Goal: Transaction & Acquisition: Download file/media

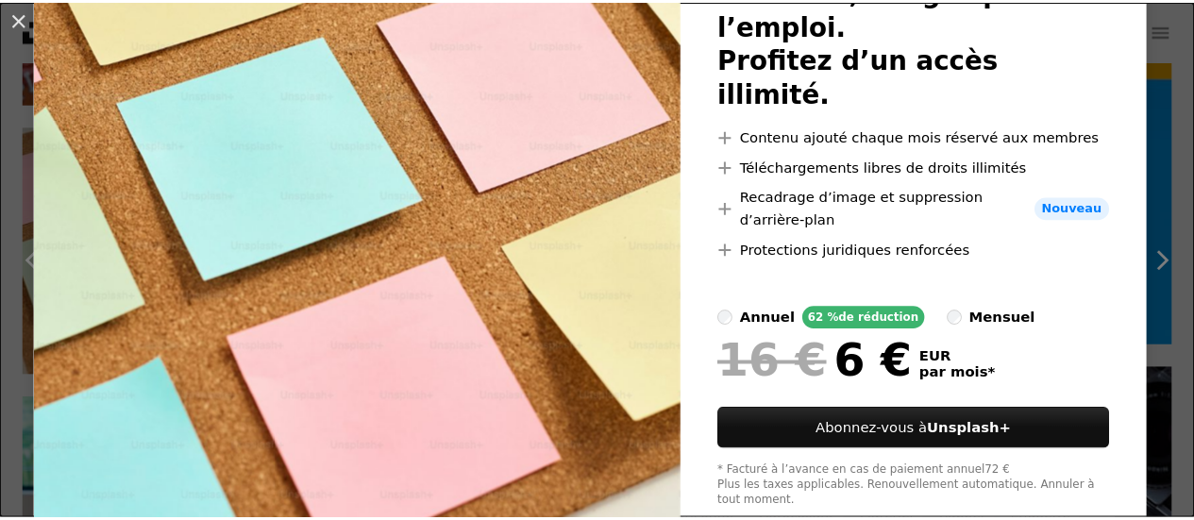
scroll to position [189, 0]
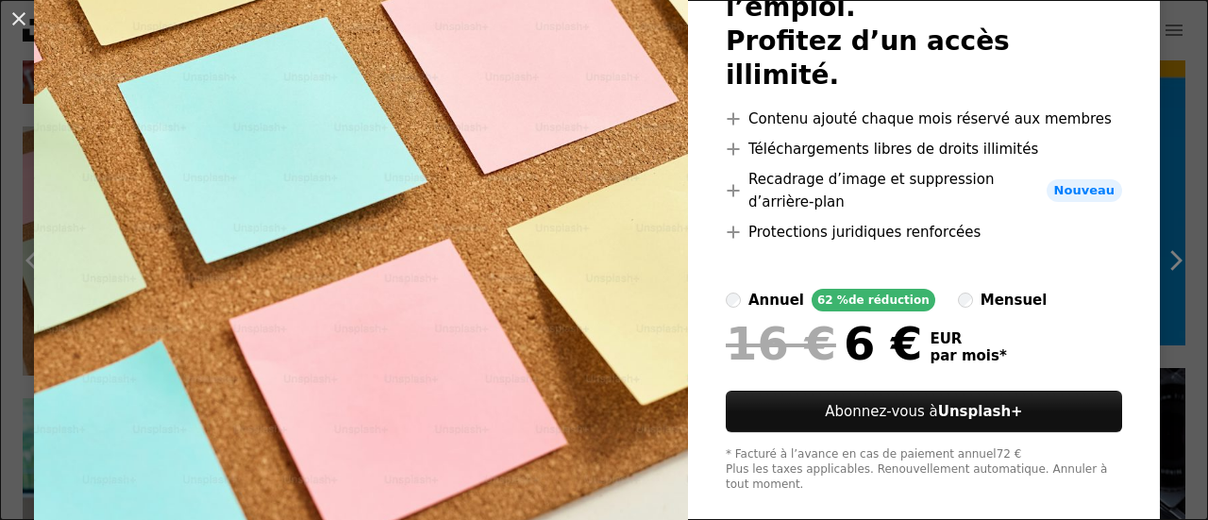
click at [1157, 71] on div "An X shape Unsplash+ Premium, images prêtes à l’emploi. Profitez d’un accès ill…" at bounding box center [604, 260] width 1208 height 520
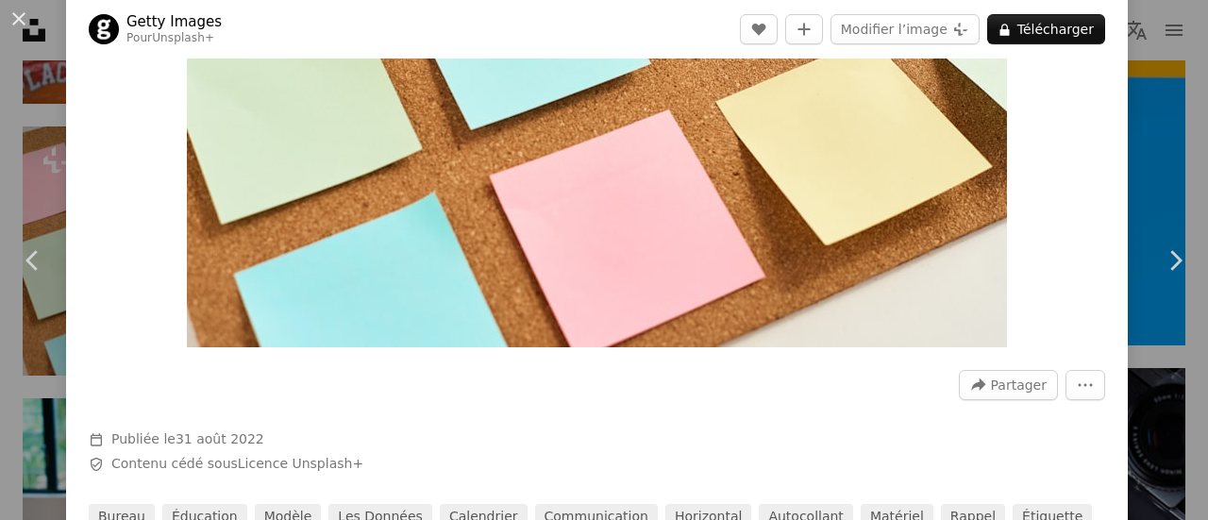
click at [1166, 166] on div "An X shape Chevron left Chevron right Getty Images Pour Unsplash+ A heart A plu…" at bounding box center [604, 260] width 1208 height 520
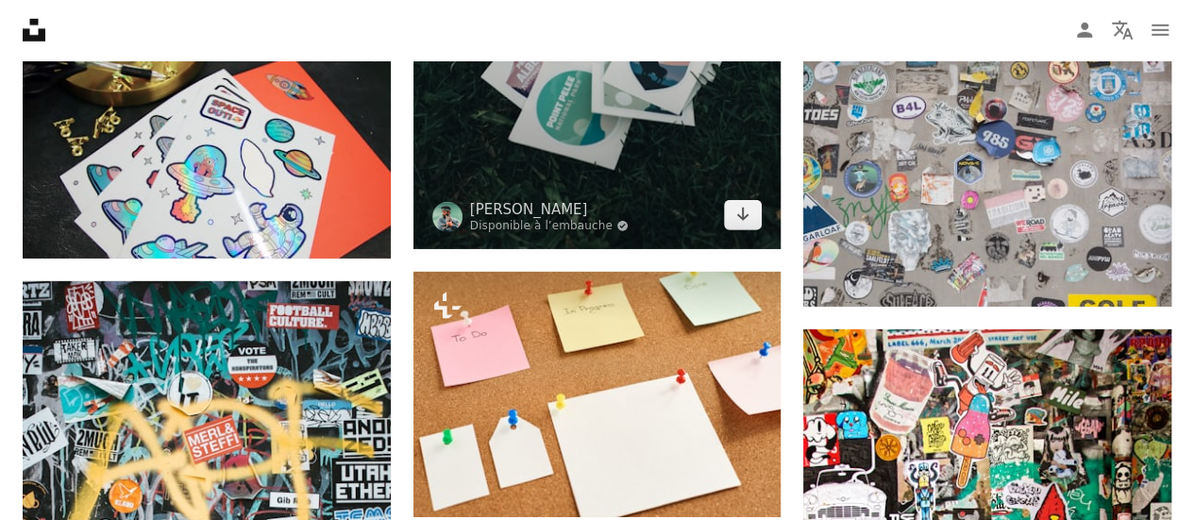
scroll to position [2925, 0]
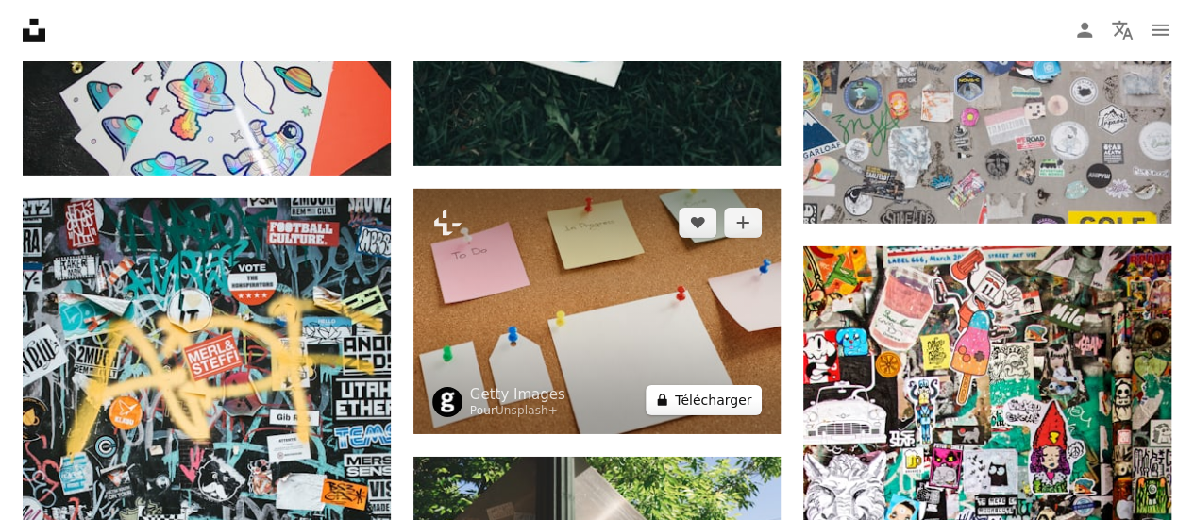
click at [696, 399] on button "A lock Télécharger" at bounding box center [703, 400] width 116 height 30
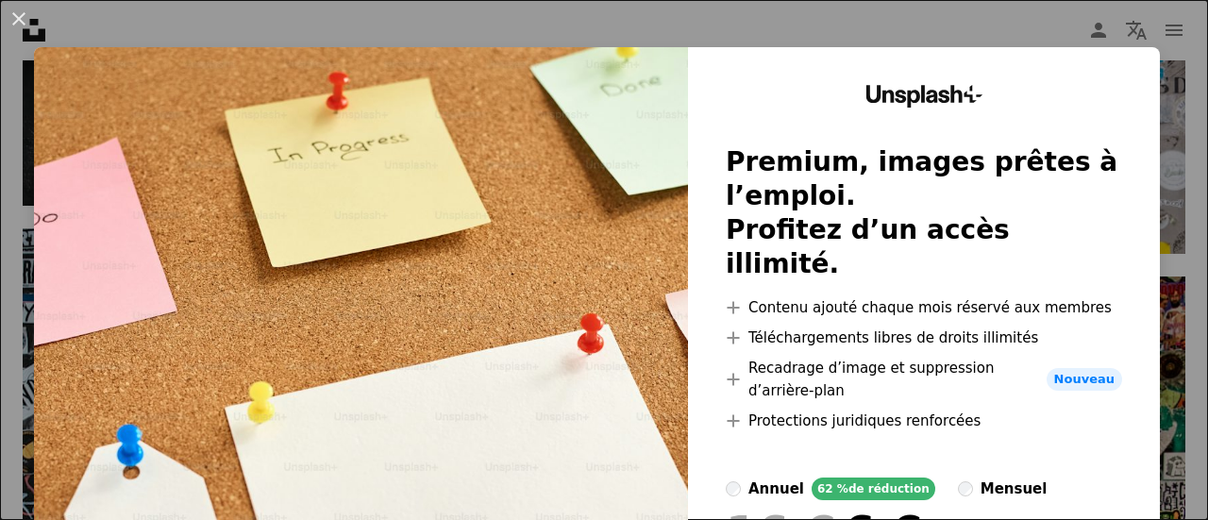
click at [1157, 72] on div "An X shape Unsplash+ Premium, images prêtes à l’emploi. Profitez d’un accès ill…" at bounding box center [604, 260] width 1208 height 520
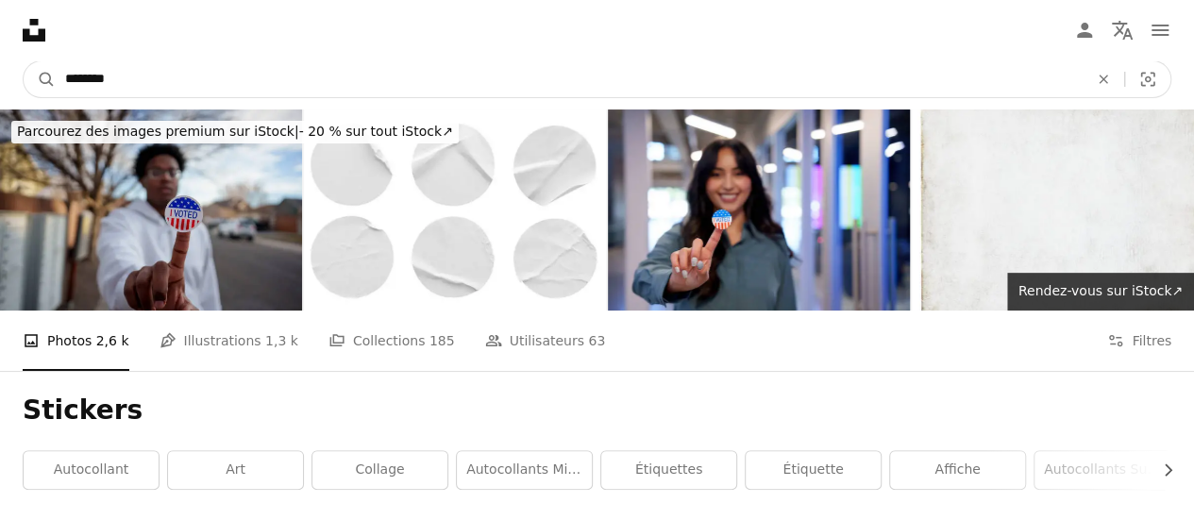
drag, startPoint x: 134, startPoint y: 75, endPoint x: 2, endPoint y: 73, distance: 132.1
click at [2, 73] on nav "A magnifying glass ******** An X shape Visual search Filters Abonnez-vous à Uns…" at bounding box center [597, 79] width 1194 height 60
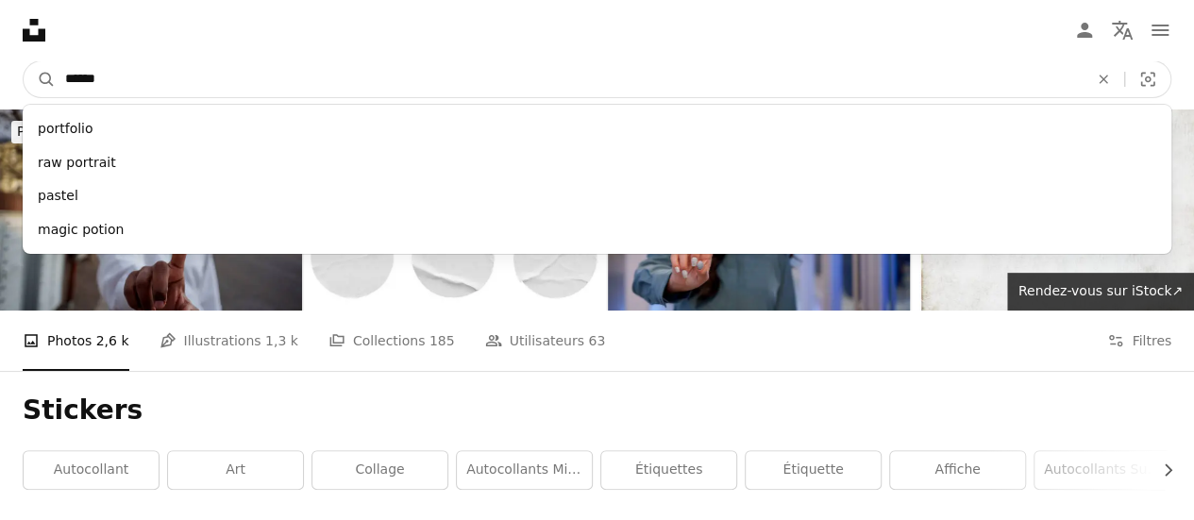
type input "*******"
click button "A magnifying glass" at bounding box center [40, 79] width 32 height 36
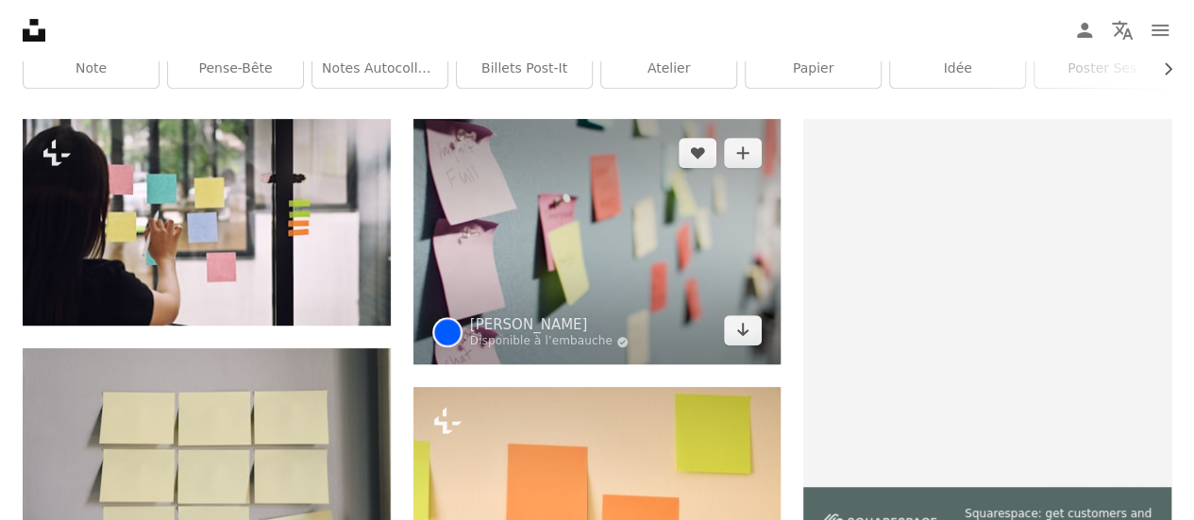
scroll to position [377, 0]
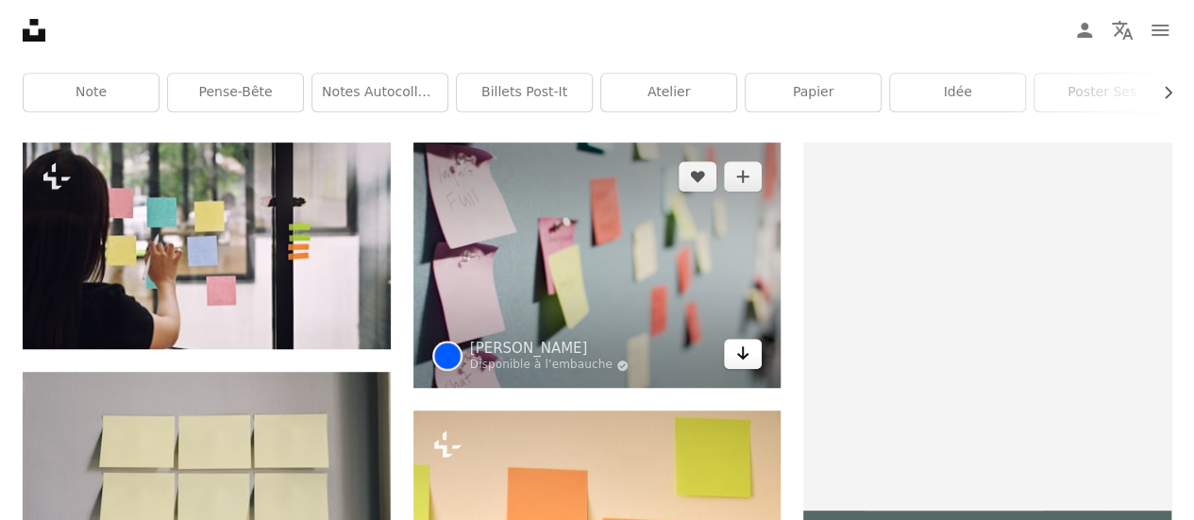
click at [743, 360] on icon "Arrow pointing down" at bounding box center [742, 353] width 15 height 23
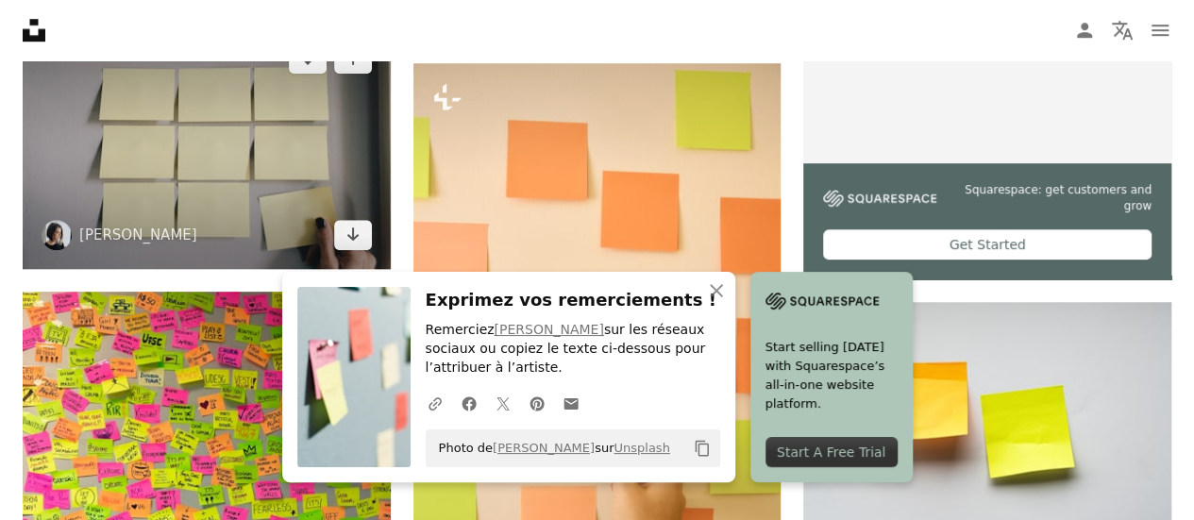
scroll to position [755, 0]
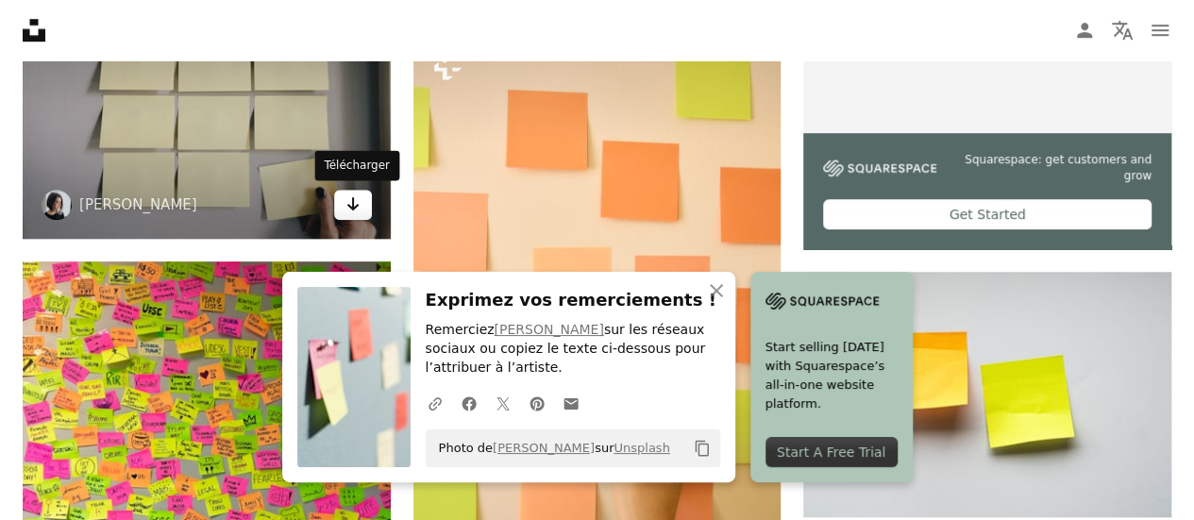
click at [363, 210] on link "Arrow pointing down" at bounding box center [353, 205] width 38 height 30
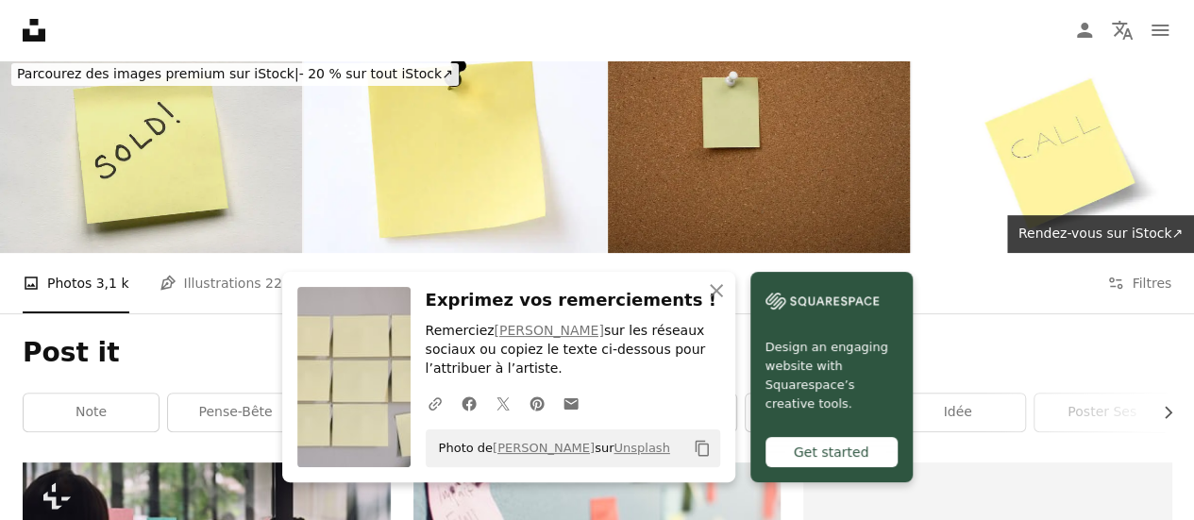
scroll to position [0, 0]
